Goal: Use online tool/utility: Utilize a website feature to perform a specific function

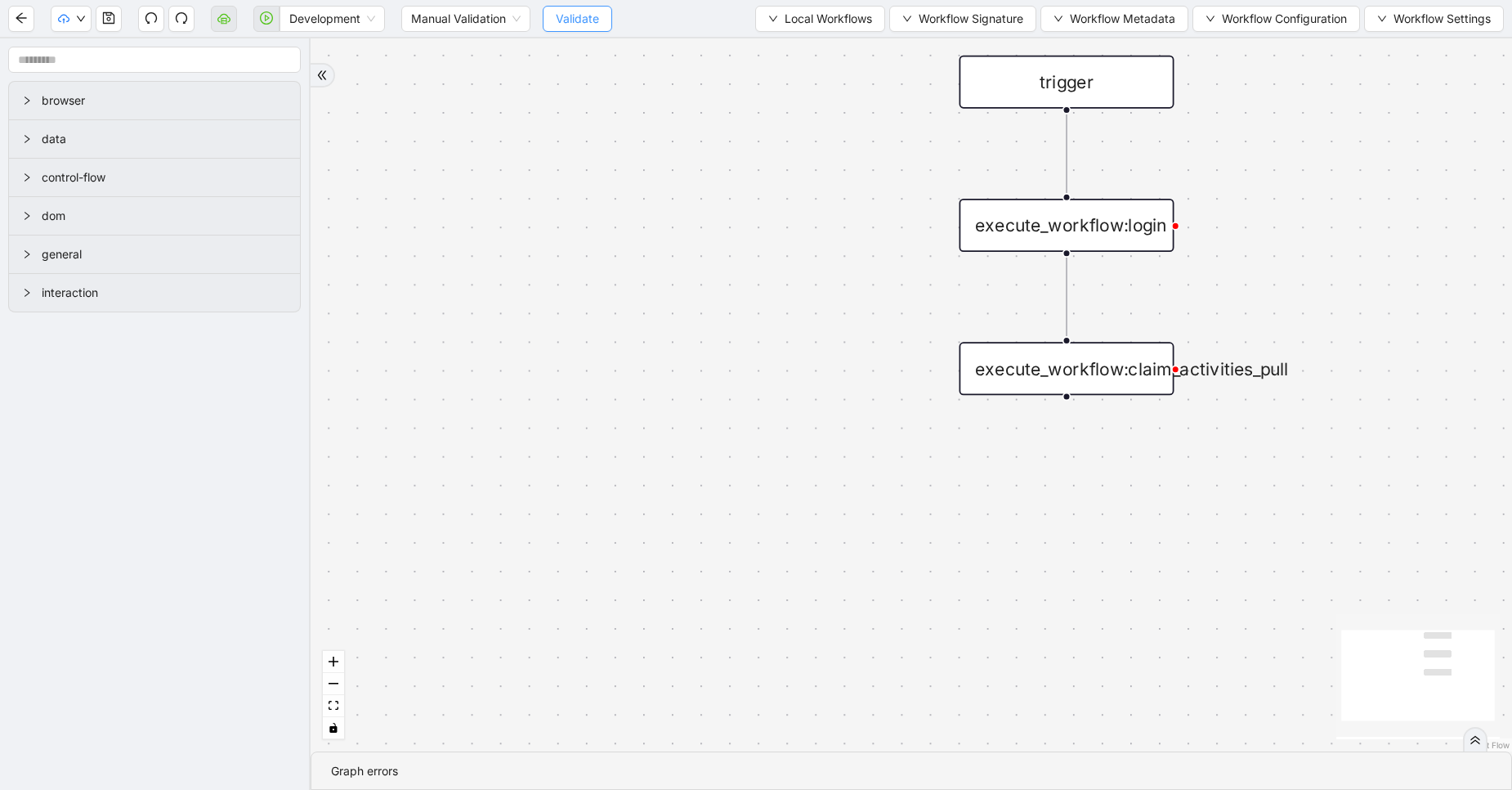
click at [566, 21] on span "Validate" at bounding box center [577, 18] width 44 height 18
click at [310, 15] on span "Development" at bounding box center [332, 18] width 86 height 24
click at [326, 84] on div "Production" at bounding box center [332, 78] width 79 height 18
click at [218, 28] on button "button" at bounding box center [224, 19] width 26 height 26
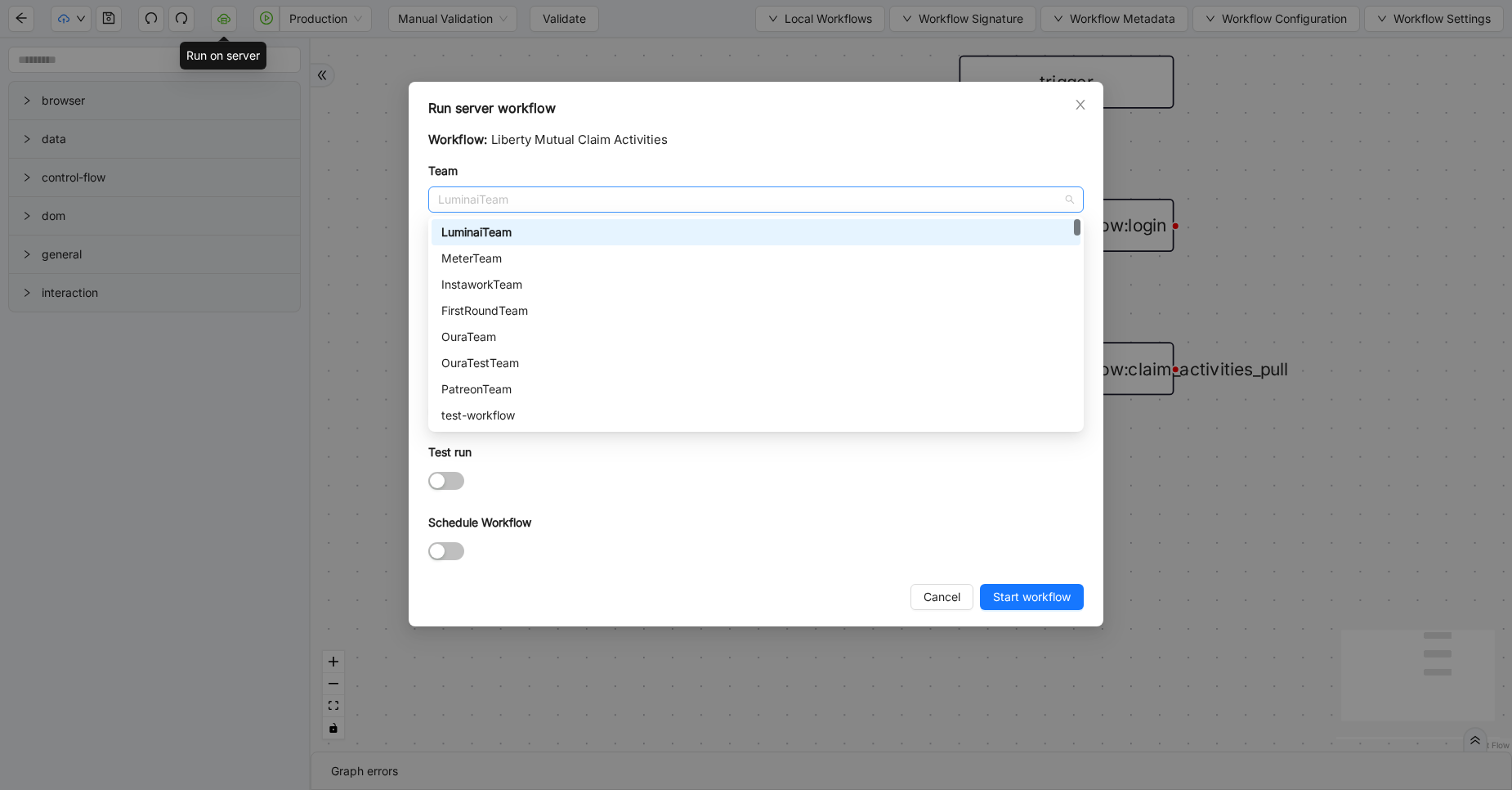
click at [520, 186] on div "LuminaiTeam" at bounding box center [756, 199] width 656 height 26
type input "**"
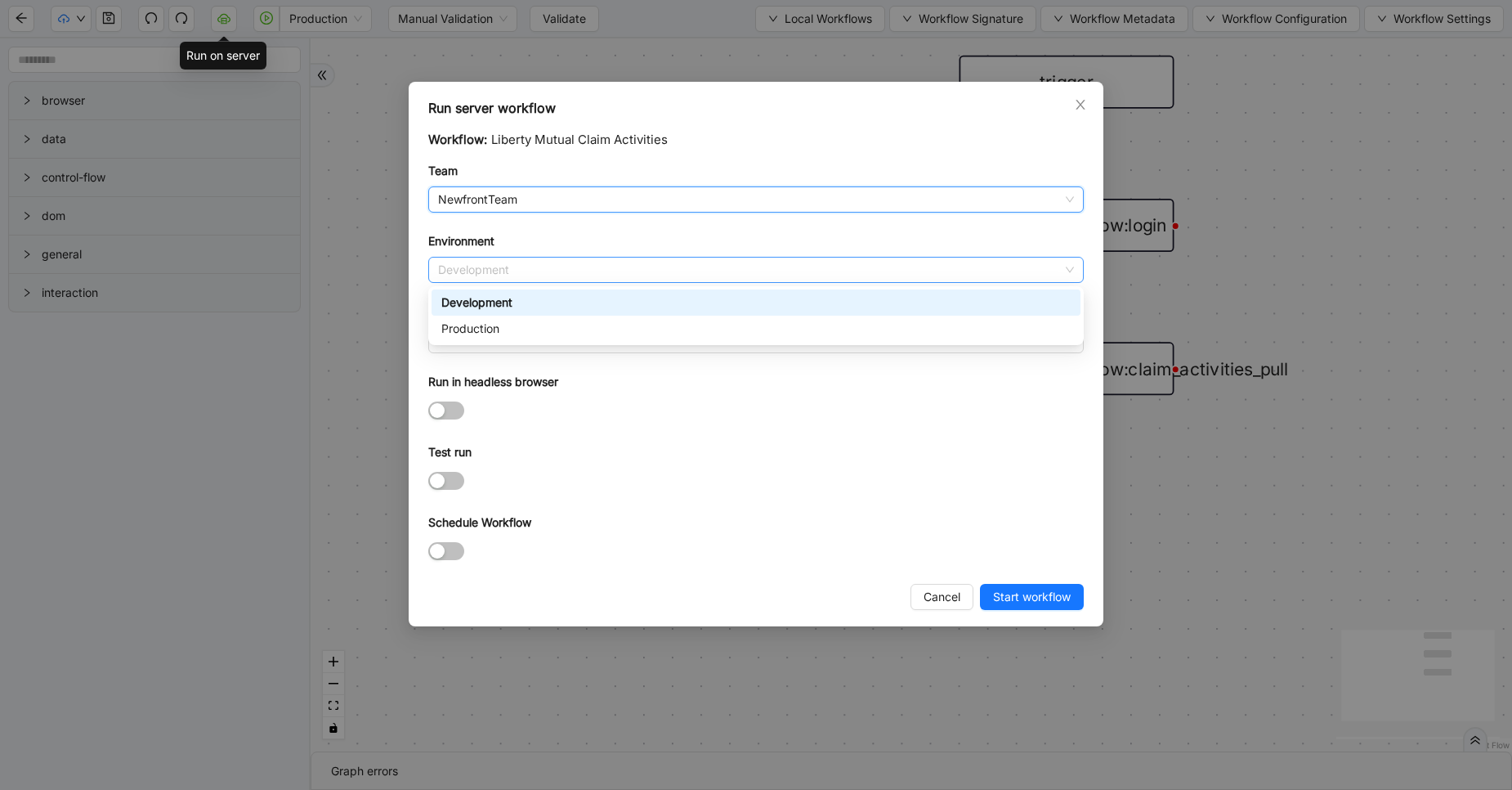
click at [502, 265] on span "Development" at bounding box center [756, 270] width 636 height 24
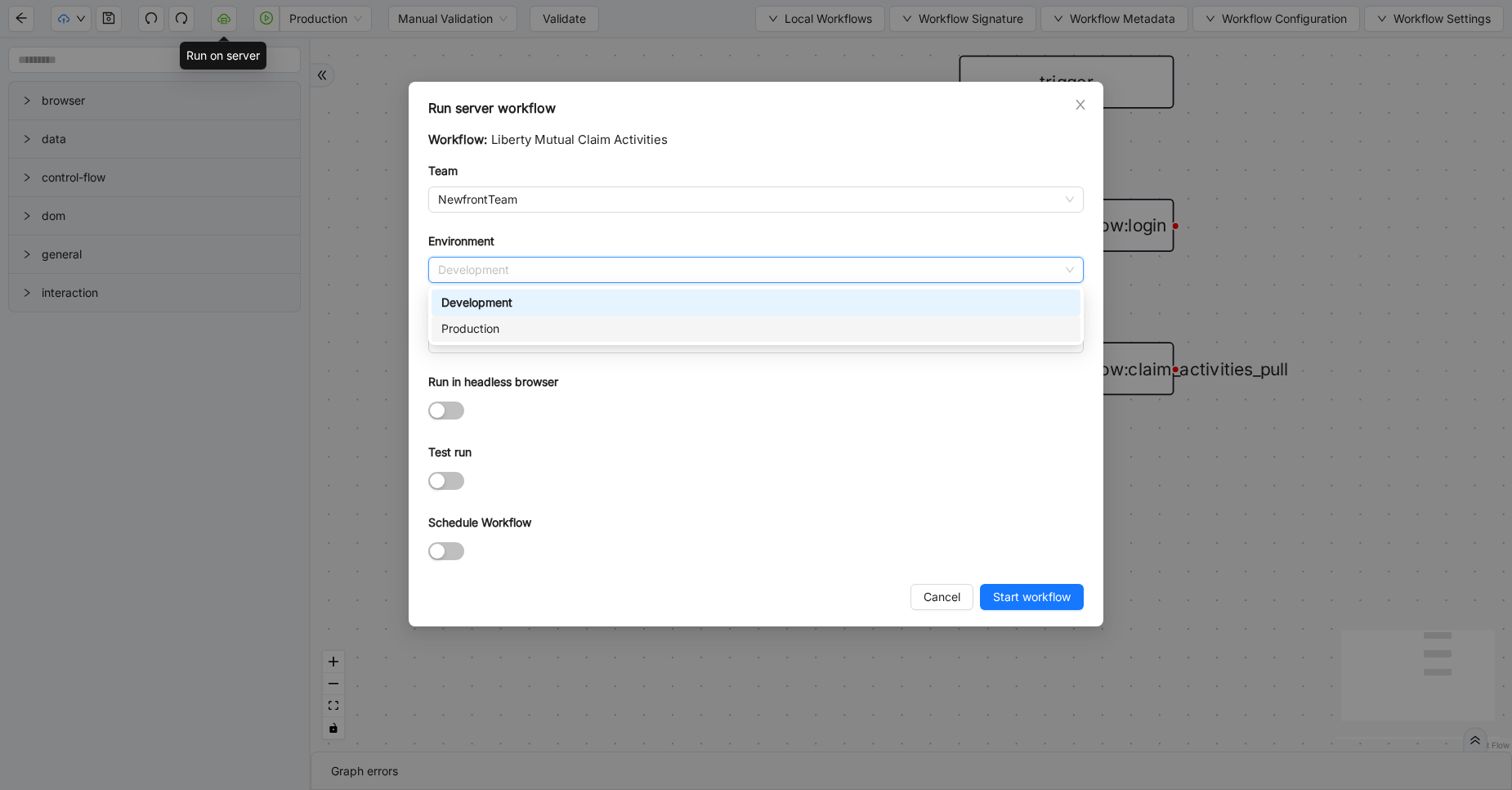
click at [499, 318] on div "Production" at bounding box center [756, 329] width 649 height 26
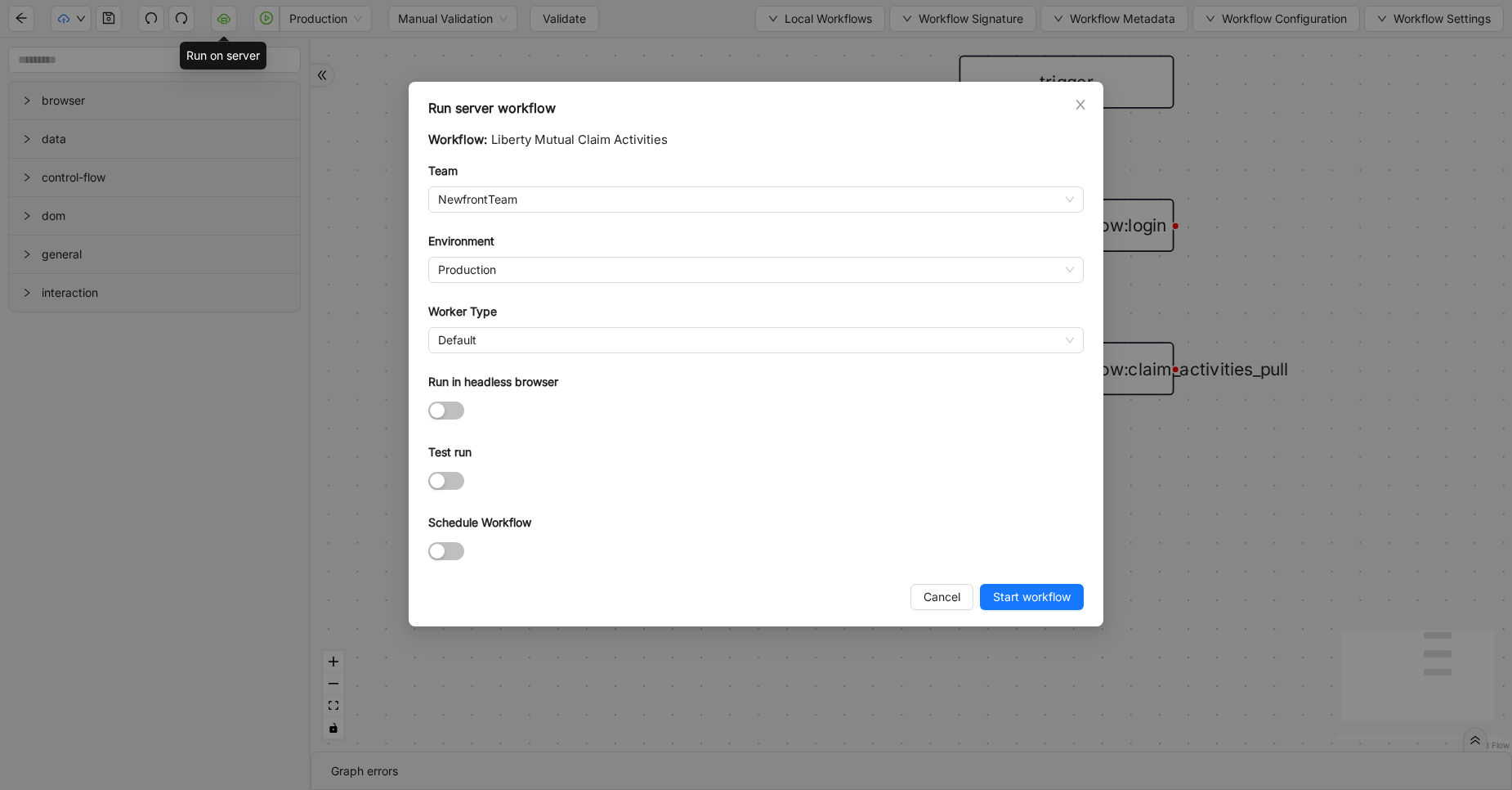
click at [499, 318] on div "Worker Type" at bounding box center [756, 315] width 656 height 24
click at [500, 343] on span "Default" at bounding box center [756, 340] width 636 height 24
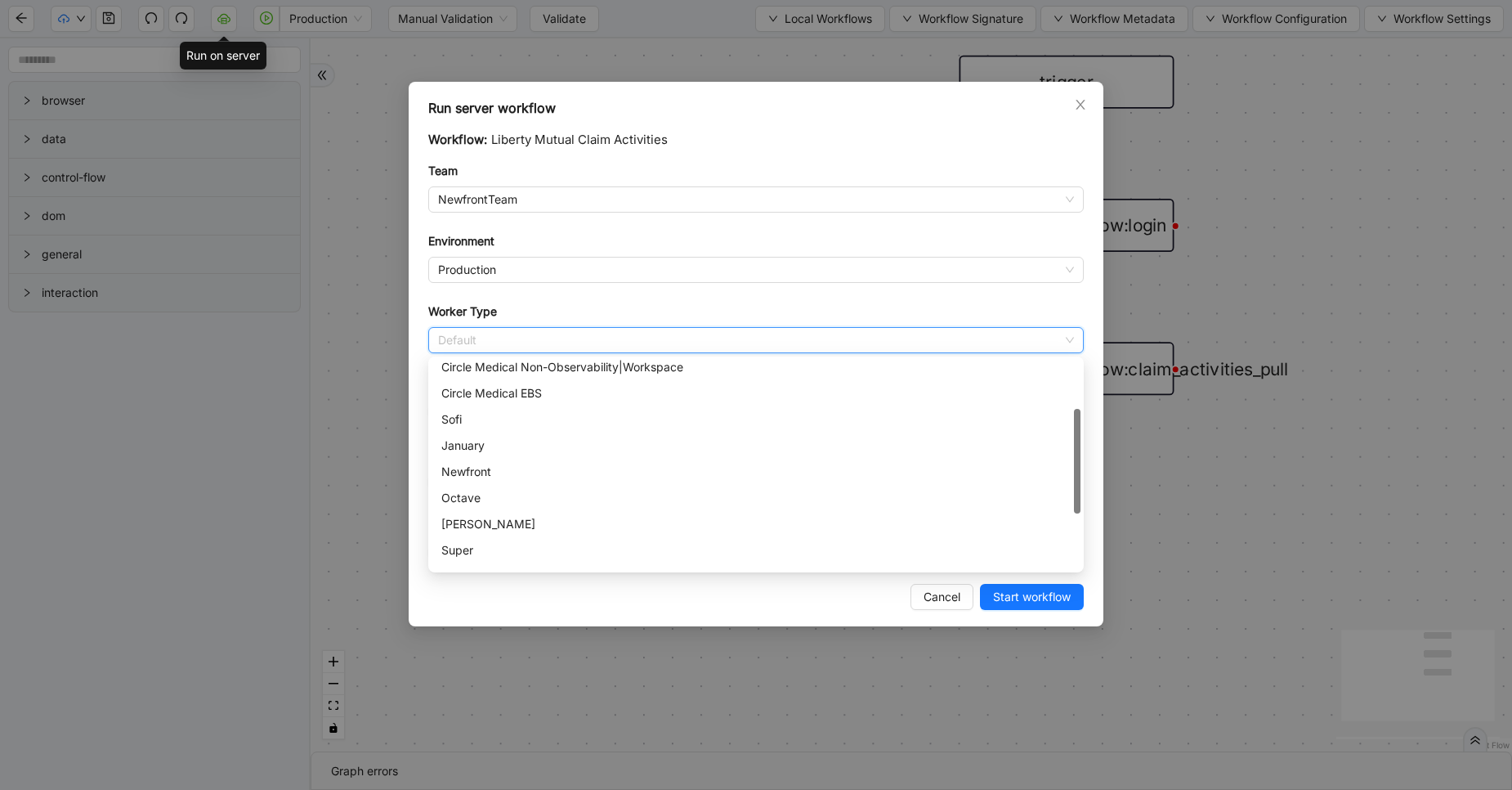
scroll to position [114, 0]
click at [498, 471] on div "Newfront" at bounding box center [756, 468] width 630 height 18
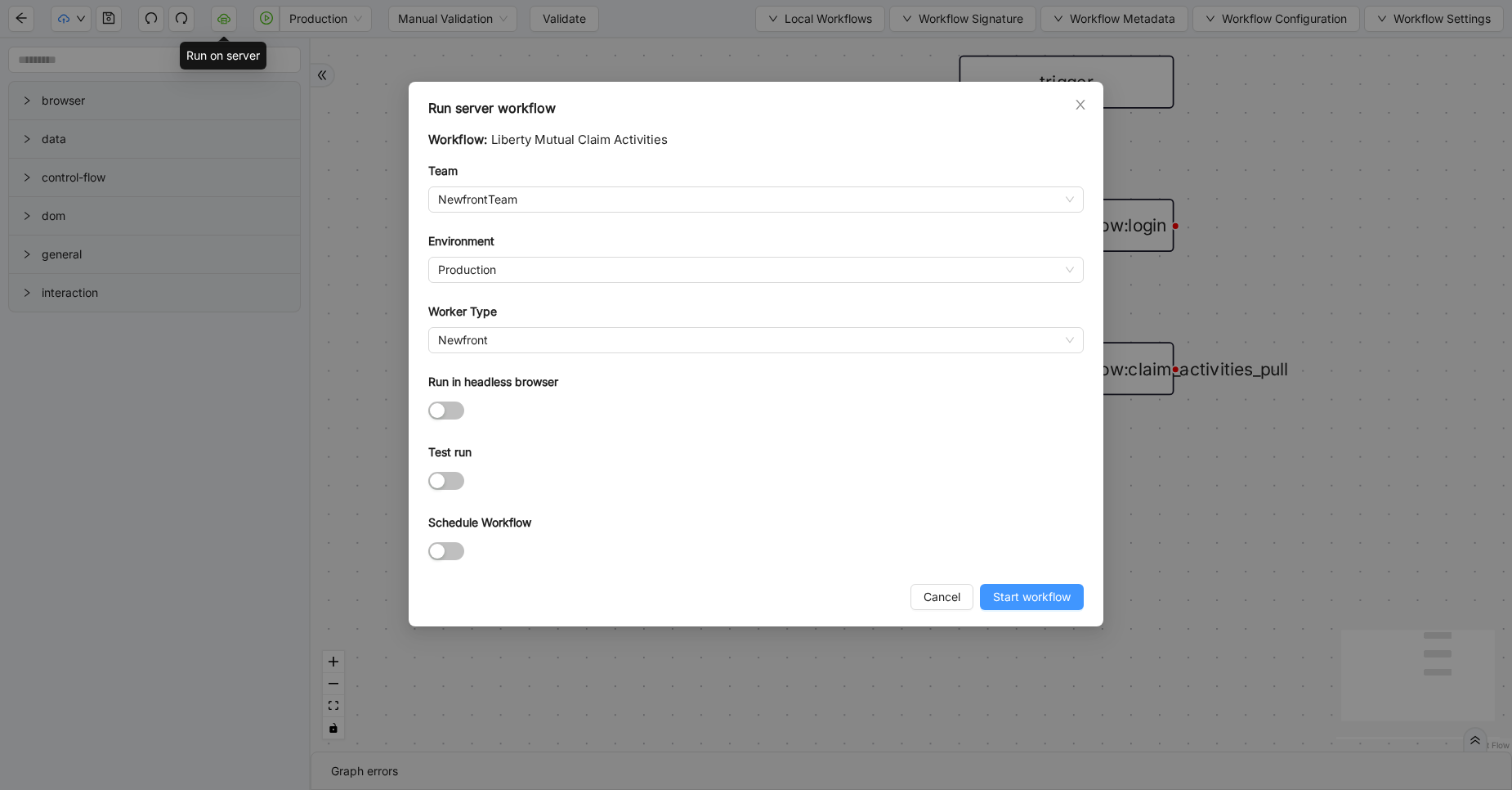
click at [1050, 603] on span "Start workflow" at bounding box center [1032, 597] width 78 height 18
